Goal: Task Accomplishment & Management: Manage account settings

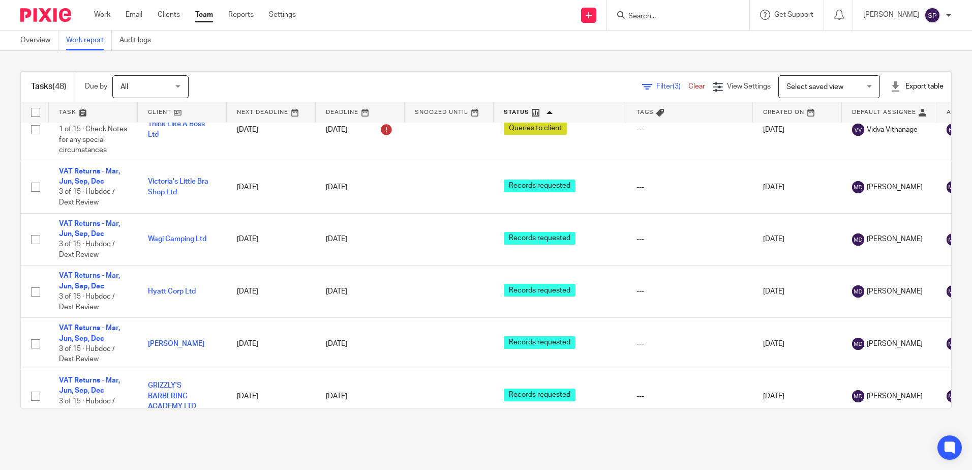
scroll to position [1439, 0]
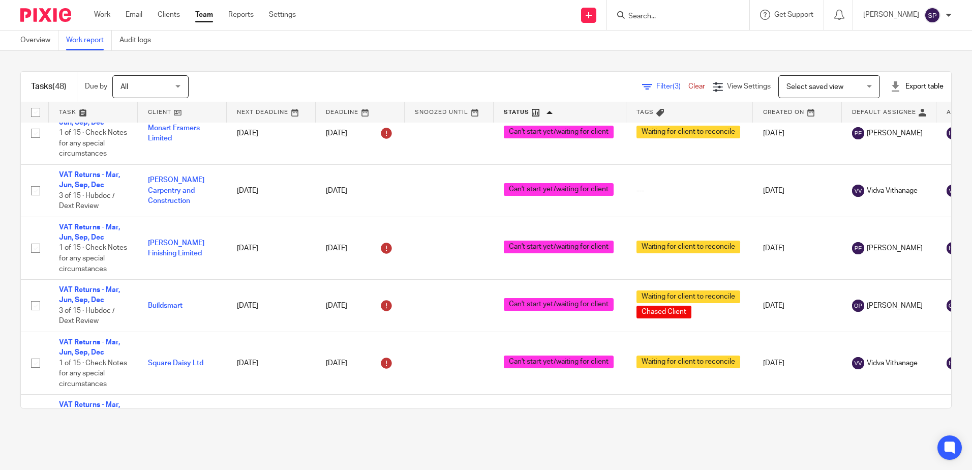
scroll to position [153, 0]
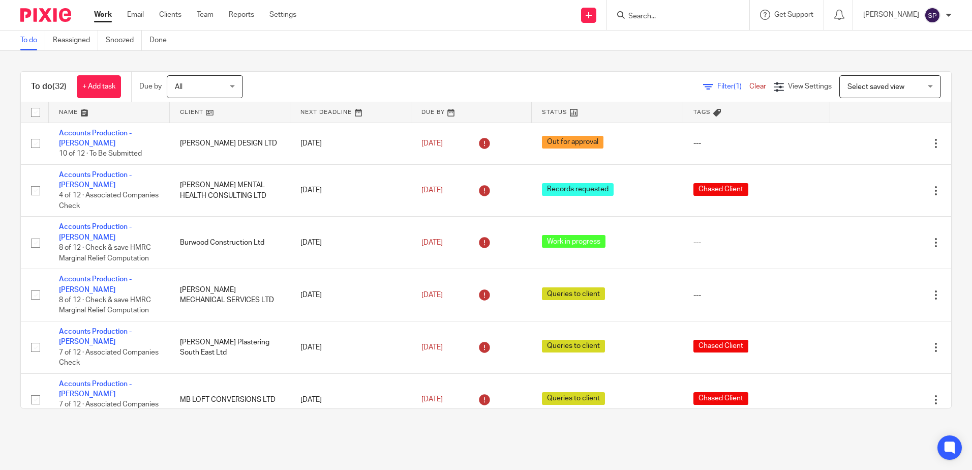
click at [677, 16] on input "Search" at bounding box center [673, 16] width 92 height 9
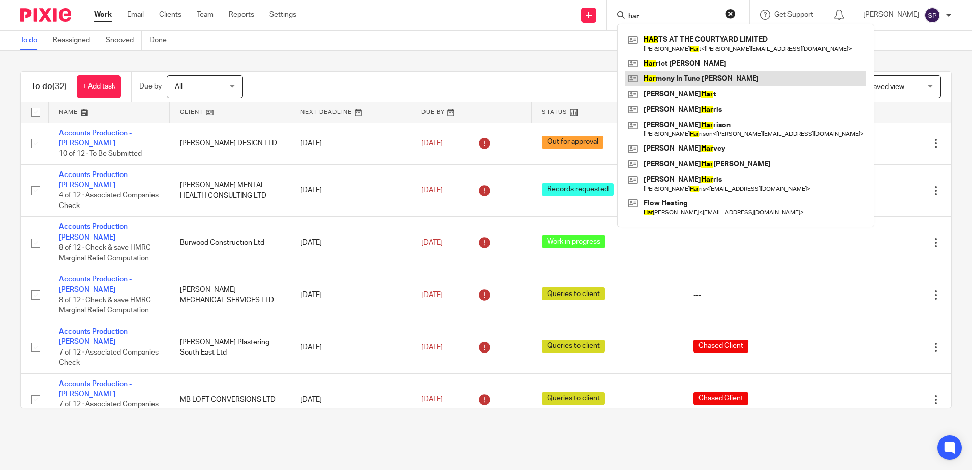
type input "har"
click at [685, 75] on link at bounding box center [745, 78] width 241 height 15
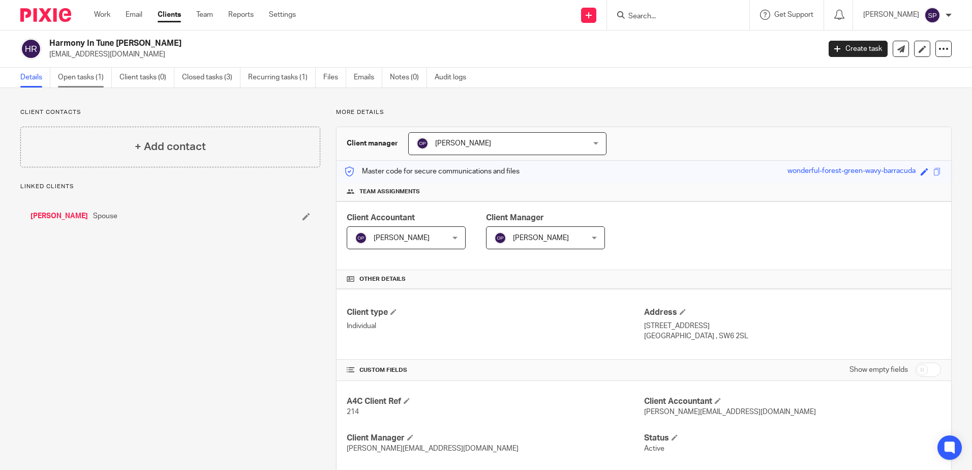
click at [95, 75] on link "Open tasks (1)" at bounding box center [85, 78] width 54 height 20
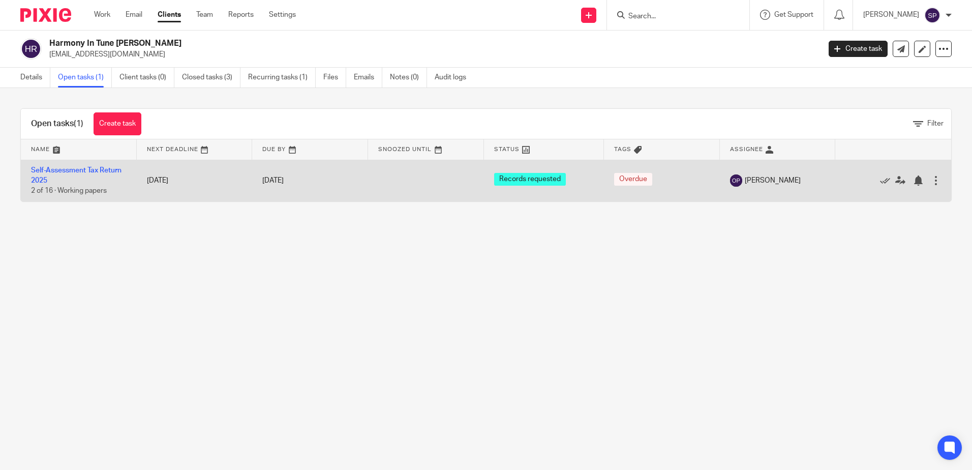
click at [85, 166] on td "Self-Assessment Tax Return 2025 2 of 16 · Working papers" at bounding box center [79, 181] width 116 height 42
click at [85, 169] on link "Self-Assessment Tax Return 2025" at bounding box center [76, 175] width 91 height 17
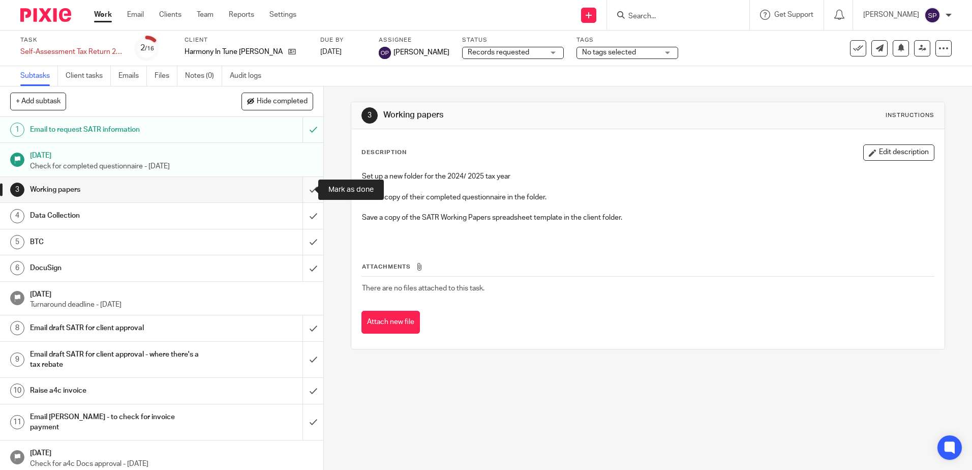
click at [299, 189] on input "submit" at bounding box center [161, 189] width 323 height 25
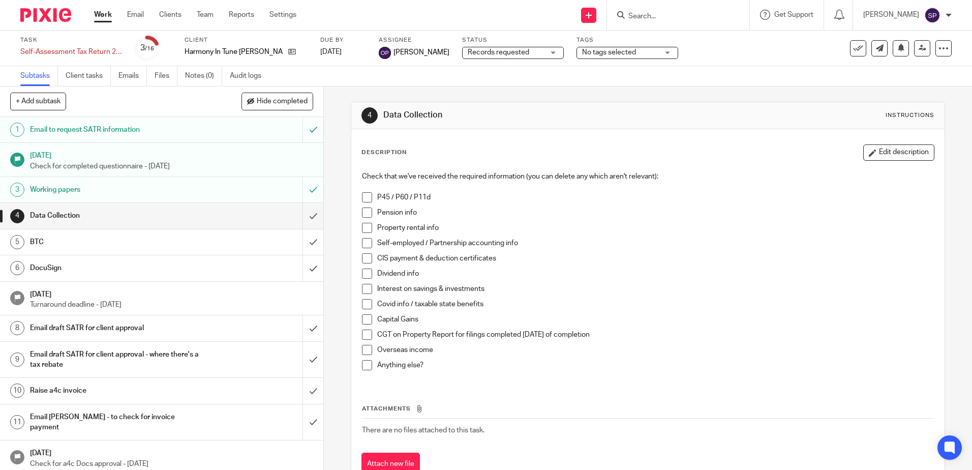
click at [516, 55] on div "Records requested Records requested" at bounding box center [513, 53] width 102 height 12
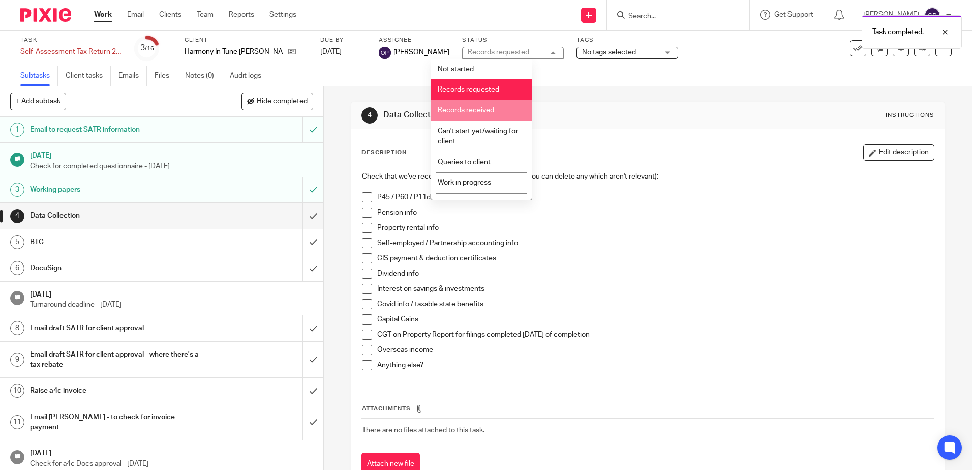
click at [470, 113] on span "Records received" at bounding box center [466, 110] width 56 height 7
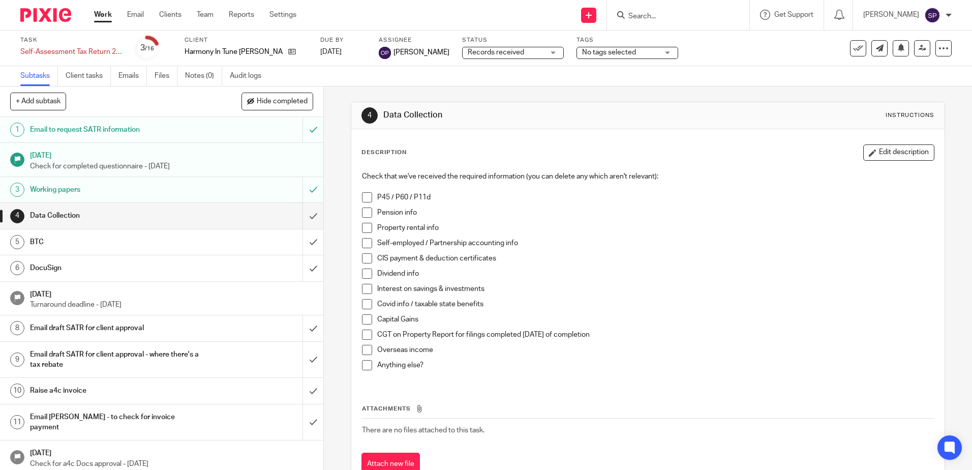
click at [98, 14] on link "Work" at bounding box center [103, 15] width 18 height 10
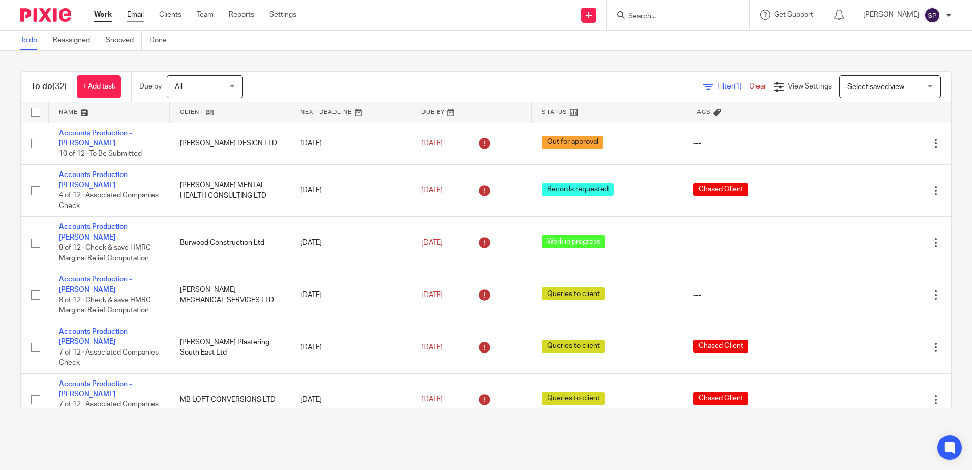
click at [136, 14] on link "Email" at bounding box center [135, 15] width 17 height 10
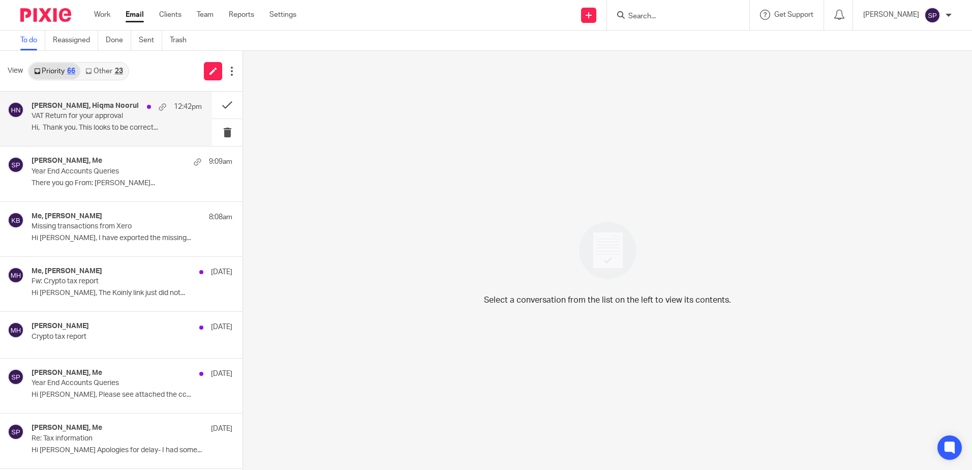
click at [118, 131] on p "Hi, Thank you. This looks to be correct..." at bounding box center [117, 128] width 170 height 9
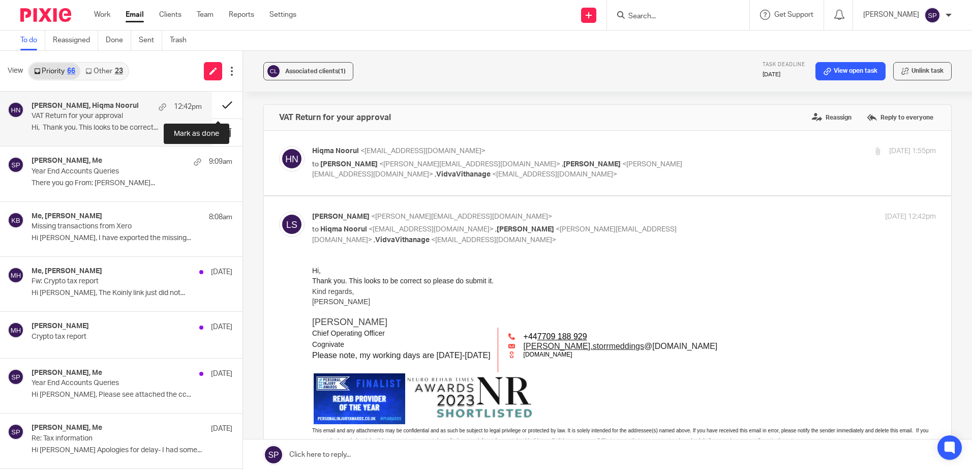
click at [213, 106] on button at bounding box center [227, 105] width 31 height 27
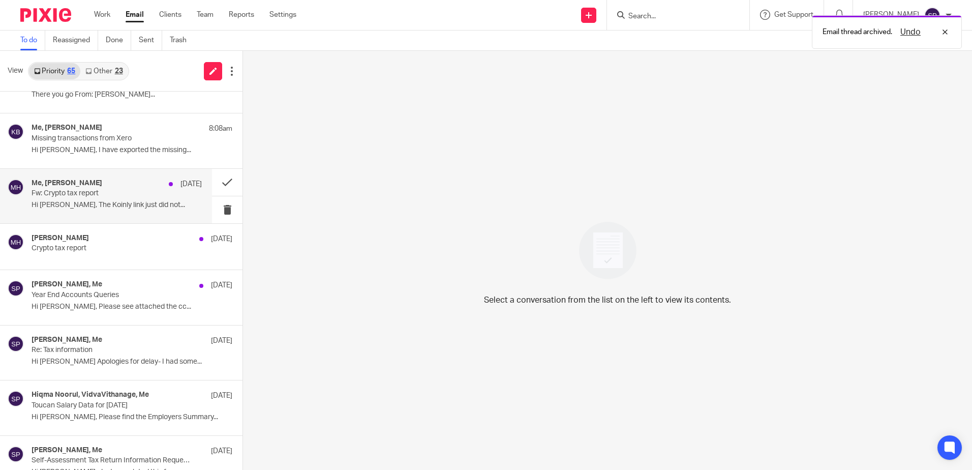
scroll to position [51, 0]
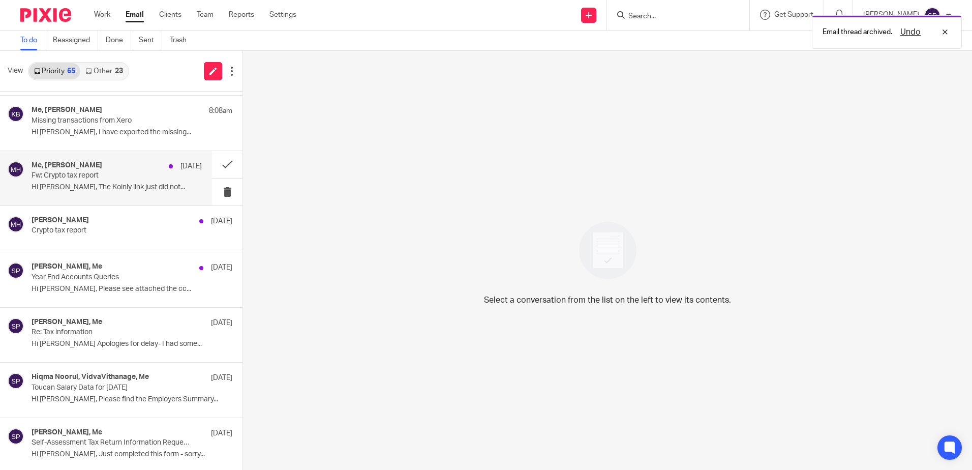
click at [116, 191] on p "Hi Sarah, The Koinly link just did not..." at bounding box center [117, 187] width 170 height 9
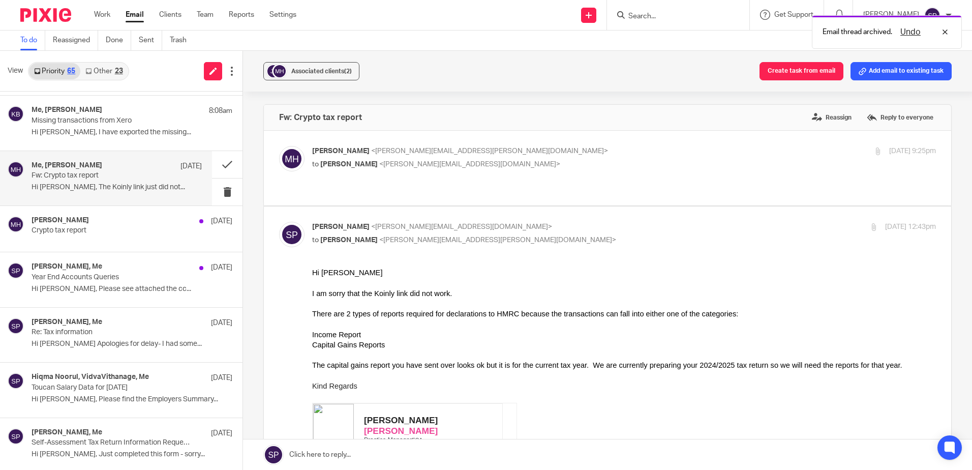
scroll to position [0, 0]
click at [125, 228] on p "Crypto tax report" at bounding box center [100, 230] width 136 height 9
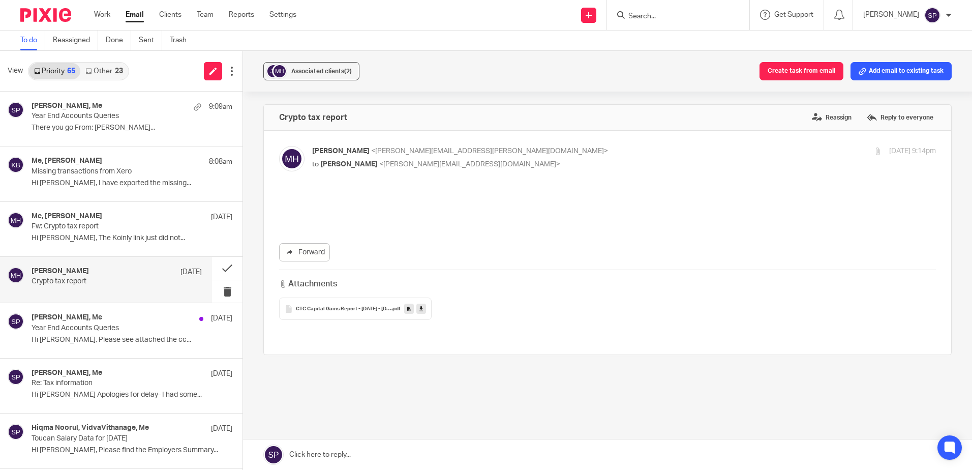
click at [107, 73] on link "Other 23" at bounding box center [103, 71] width 47 height 16
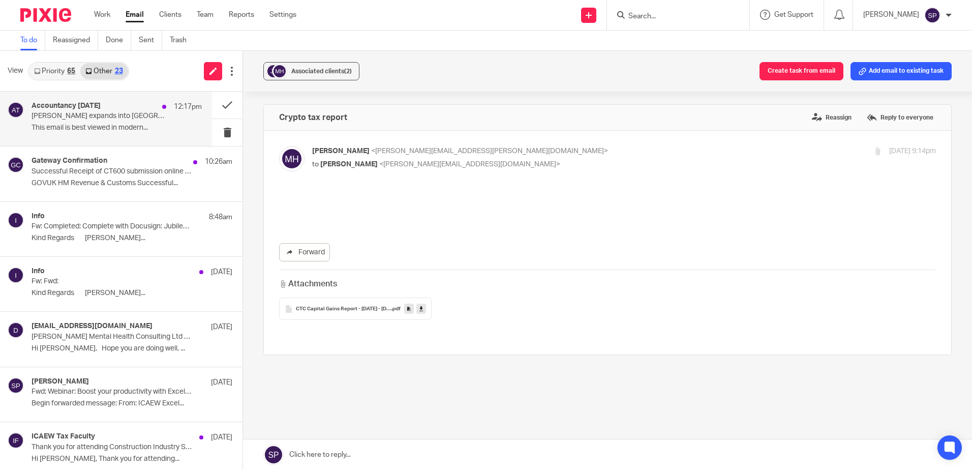
click at [99, 119] on p "Cooper Parry expands into Scotland with Hutcheon Mearns acquisition" at bounding box center [100, 116] width 136 height 9
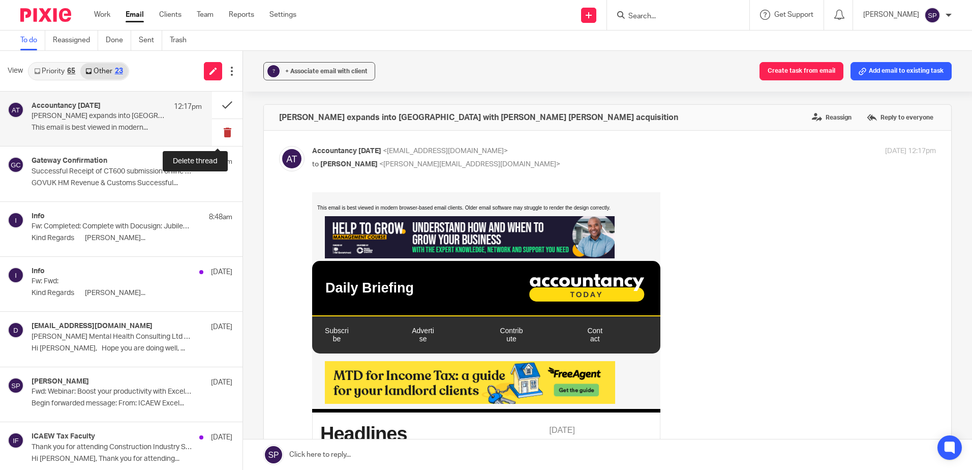
click at [215, 131] on button at bounding box center [227, 132] width 31 height 27
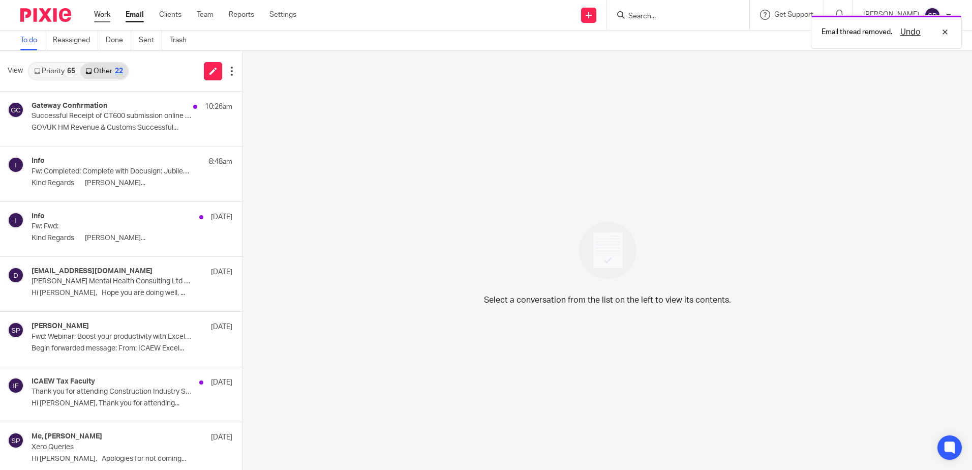
click at [104, 14] on link "Work" at bounding box center [102, 15] width 16 height 10
